Goal: Use online tool/utility: Utilize a website feature to perform a specific function

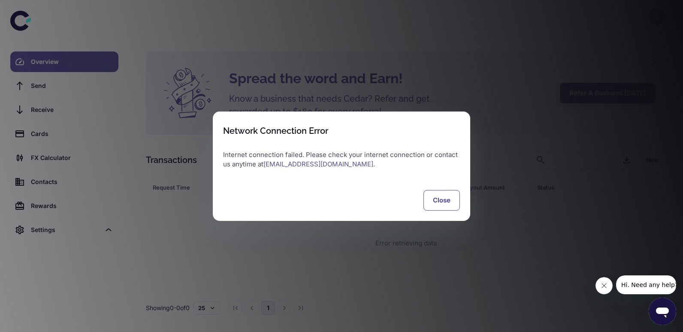
drag, startPoint x: 0, startPoint y: 0, endPoint x: 437, endPoint y: 197, distance: 479.4
click at [437, 197] on button "Close" at bounding box center [442, 200] width 36 height 21
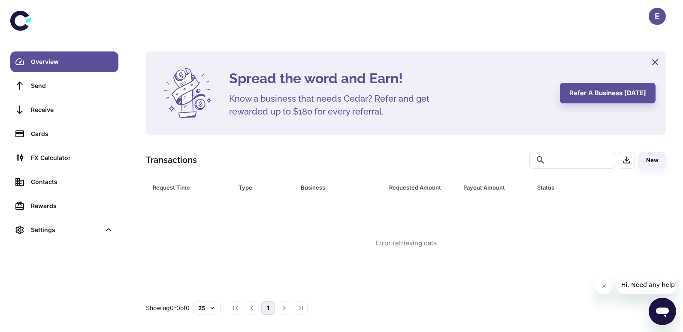
click at [68, 61] on div "Overview" at bounding box center [72, 61] width 82 height 9
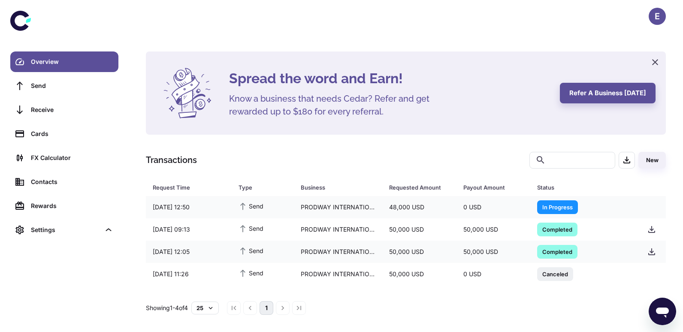
click at [61, 59] on div "Overview" at bounding box center [72, 61] width 82 height 9
click at [68, 155] on div "FX Calculator" at bounding box center [72, 157] width 82 height 9
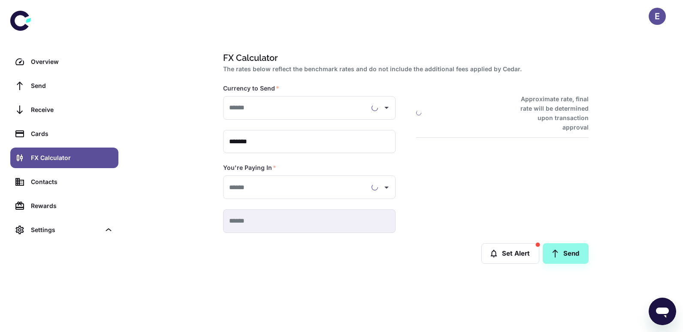
type input "**********"
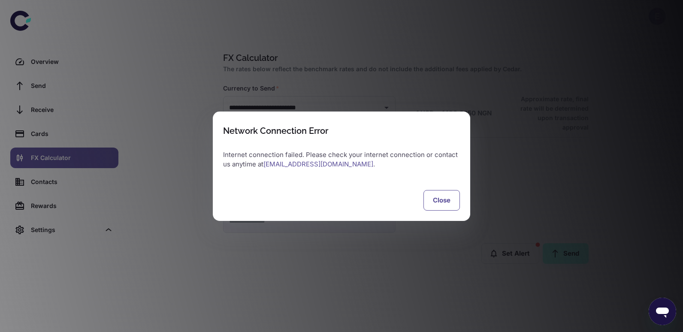
click at [434, 196] on button "Close" at bounding box center [442, 200] width 36 height 21
